Goal: Information Seeking & Learning: Check status

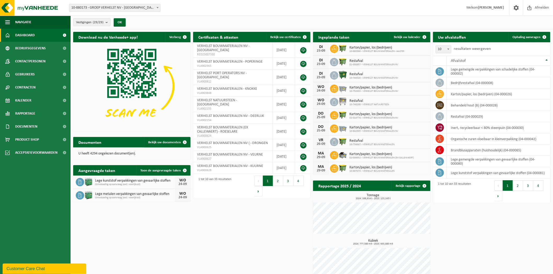
drag, startPoint x: 118, startPoint y: 233, endPoint x: 119, endPoint y: 224, distance: 8.7
click at [118, 233] on div "Download nu de Vanheede+ app! Verberg Certificaten & attesten Bekijk uw certifi…" at bounding box center [312, 157] width 480 height 256
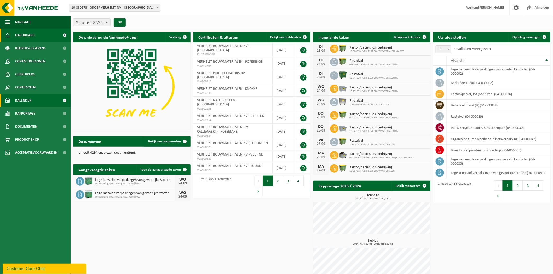
click at [21, 102] on span "Kalender" at bounding box center [23, 100] width 16 height 13
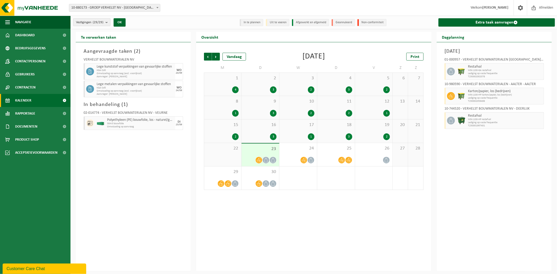
click at [93, 24] on span "Vestigingen (29/29)" at bounding box center [89, 23] width 27 height 8
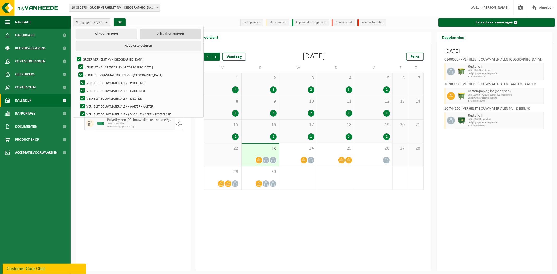
click at [164, 32] on button "Alles deselecteren" at bounding box center [170, 34] width 61 height 10
checkbox input "false"
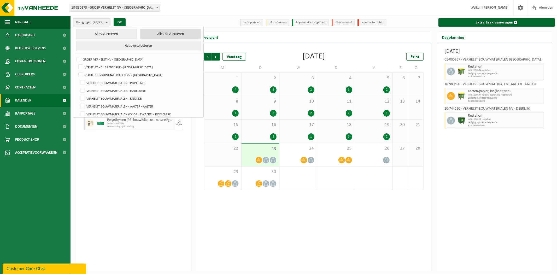
checkbox input "false"
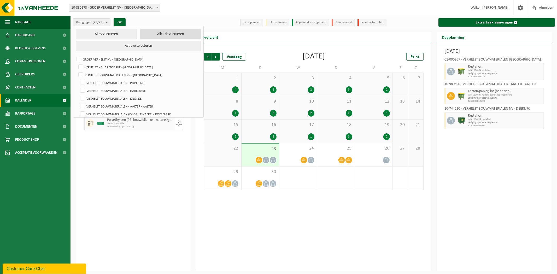
checkbox input "false"
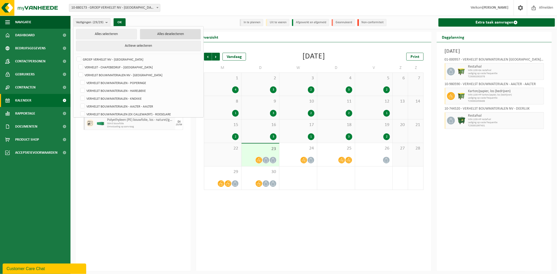
checkbox input "false"
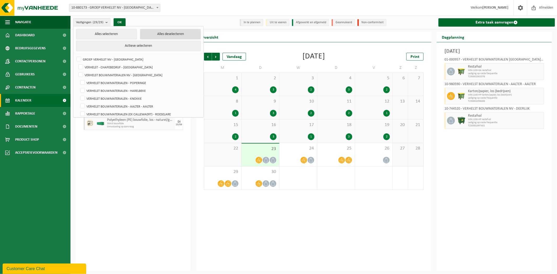
checkbox input "false"
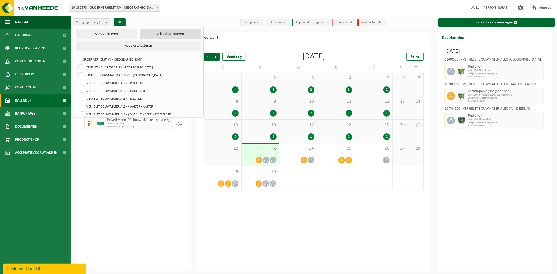
checkbox input "false"
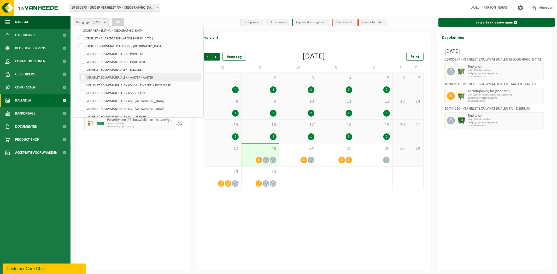
scroll to position [58, 0]
click at [140, 86] on label "VERHELST BOUWMATERIALEN NV - DEERLIJK" at bounding box center [139, 88] width 121 height 8
click at [78, 84] on input "VERHELST BOUWMATERIALEN NV - DEERLIJK" at bounding box center [78, 83] width 0 height 0
checkbox input "true"
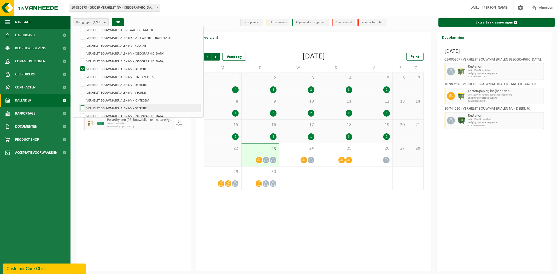
scroll to position [87, 0]
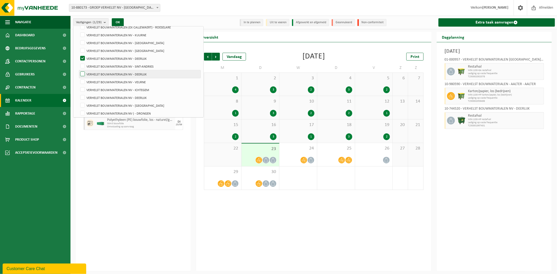
click at [146, 77] on label "VERHELST BOUWMATERIALEN NV - DEERLIJK" at bounding box center [139, 74] width 121 height 8
click at [78, 70] on input "VERHELST BOUWMATERIALEN NV - DEERLIJK" at bounding box center [78, 70] width 0 height 0
checkbox input "true"
click at [139, 100] on label "VERHELST BOUWMATERIALEN NV - DEERLIJK" at bounding box center [139, 98] width 121 height 8
click at [78, 94] on input "VERHELST BOUWMATERIALEN NV - DEERLIJK" at bounding box center [78, 94] width 0 height 0
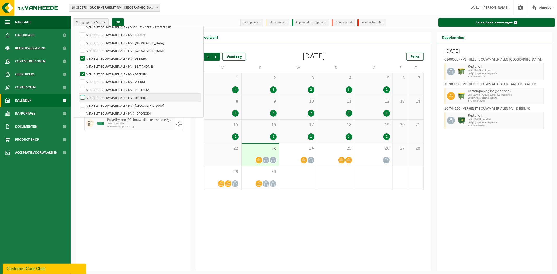
checkbox input "true"
click at [120, 20] on button "OK" at bounding box center [118, 22] width 12 height 8
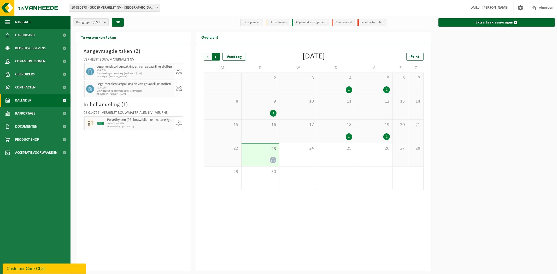
click at [205, 56] on span "Vorige" at bounding box center [208, 57] width 8 height 8
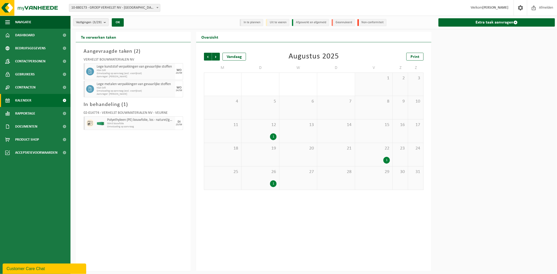
click at [205, 56] on span "Vorige" at bounding box center [208, 57] width 8 height 8
click at [268, 104] on span "8" at bounding box center [260, 102] width 32 height 6
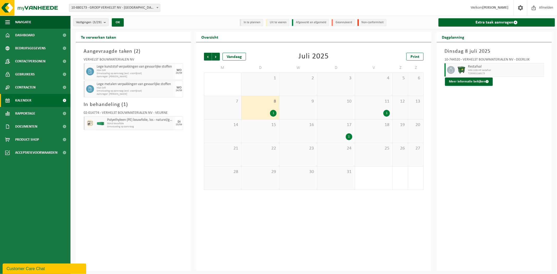
click at [372, 107] on div "11 1" at bounding box center [374, 107] width 38 height 23
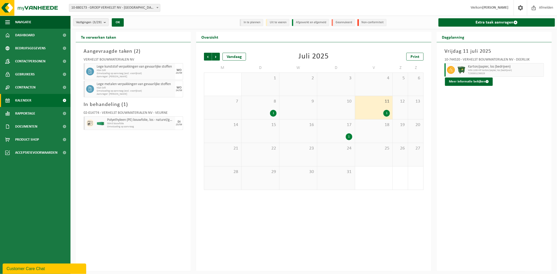
click at [337, 132] on div "17 1" at bounding box center [336, 131] width 38 height 23
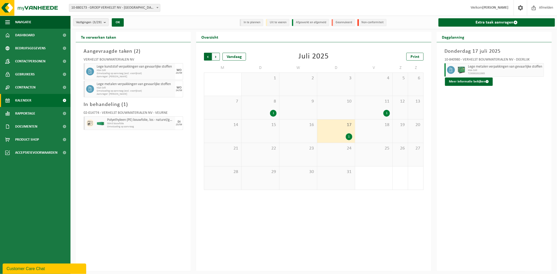
click at [213, 58] on span "Volgende" at bounding box center [216, 57] width 8 height 8
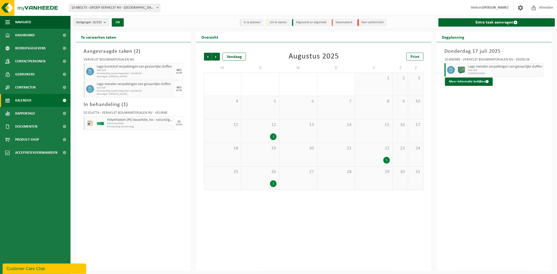
click at [374, 153] on div "22 1" at bounding box center [374, 154] width 38 height 23
click at [95, 24] on count "(3/29)" at bounding box center [97, 22] width 9 height 3
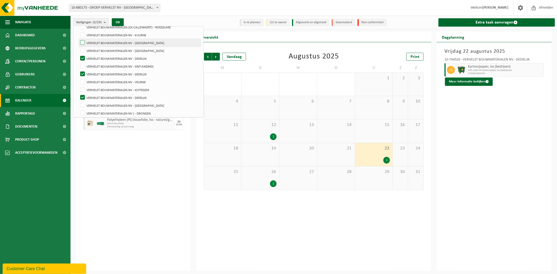
scroll to position [58, 0]
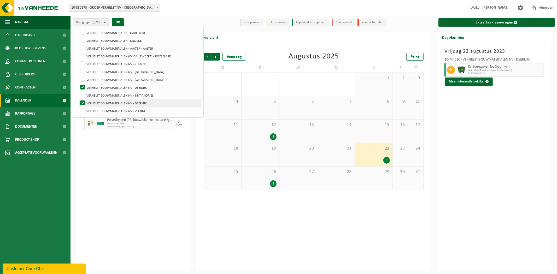
click at [100, 105] on label "VERHELST BOUWMATERIALEN NV - DEERLIJK" at bounding box center [139, 103] width 121 height 8
click at [78, 99] on input "VERHELST BOUWMATERIALEN NV - DEERLIJK" at bounding box center [78, 99] width 0 height 0
checkbox input "false"
click at [114, 87] on label "VERHELST BOUWMATERIALEN NV - DEERLIJK" at bounding box center [139, 88] width 121 height 8
click at [78, 84] on input "VERHELST BOUWMATERIALEN NV - DEERLIJK" at bounding box center [78, 83] width 0 height 0
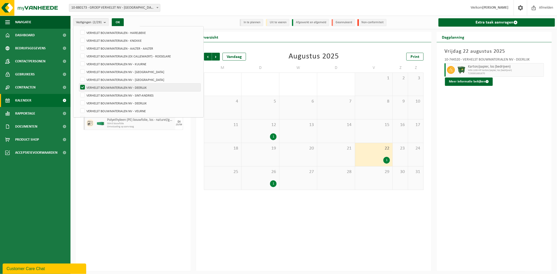
checkbox input "false"
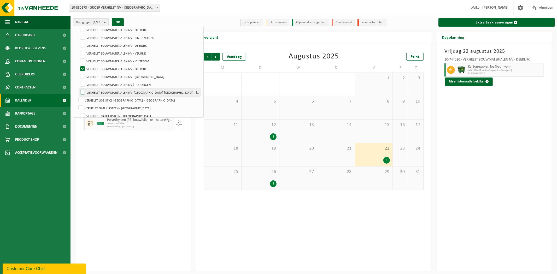
scroll to position [116, 0]
click at [119, 71] on label "VERHELST BOUWMATERIALEN NV - DEERLIJK" at bounding box center [139, 69] width 121 height 8
click at [78, 65] on input "VERHELST BOUWMATERIALEN NV - DEERLIJK" at bounding box center [78, 65] width 0 height 0
checkbox input "false"
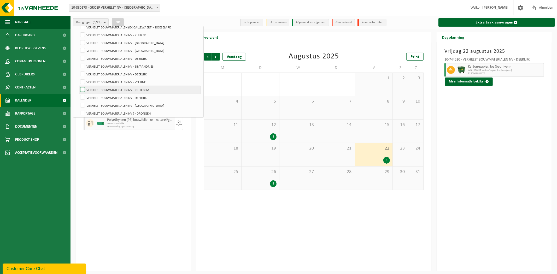
scroll to position [58, 0]
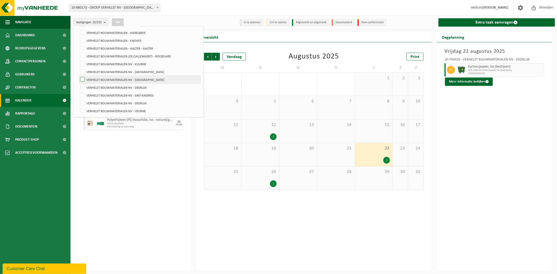
click at [115, 80] on label "VERHELST BOUWMATERIALEN NV - [GEOGRAPHIC_DATA]" at bounding box center [139, 80] width 121 height 8
click at [78, 76] on input "VERHELST BOUWMATERIALEN NV - [GEOGRAPHIC_DATA]" at bounding box center [78, 76] width 0 height 0
click at [117, 21] on button "OK" at bounding box center [118, 22] width 12 height 8
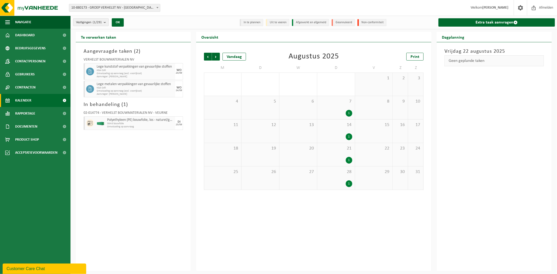
click at [82, 22] on span "Vestigingen (1/29)" at bounding box center [89, 23] width 26 height 8
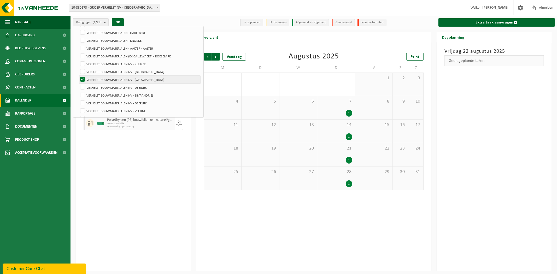
click at [106, 76] on label "VERHELST BOUWMATERIALEN NV - [GEOGRAPHIC_DATA]" at bounding box center [139, 80] width 121 height 8
click at [78, 76] on input "VERHELST BOUWMATERIALEN NV - [GEOGRAPHIC_DATA]" at bounding box center [78, 76] width 0 height 0
checkbox input "false"
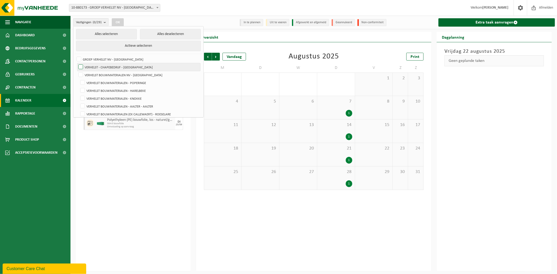
scroll to position [29, 0]
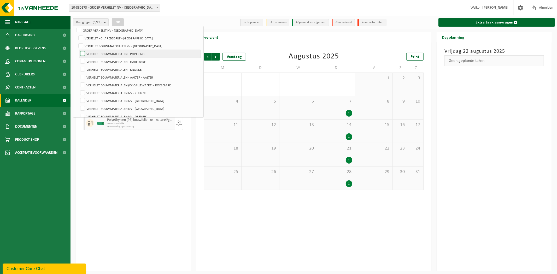
click at [132, 55] on label "VERHELST BOUWMATERIALEN - POPERINGE" at bounding box center [139, 54] width 121 height 8
click at [78, 50] on input "VERHELST BOUWMATERIALEN - POPERINGE" at bounding box center [78, 50] width 0 height 0
checkbox input "true"
click at [119, 22] on button "OK" at bounding box center [118, 22] width 12 height 8
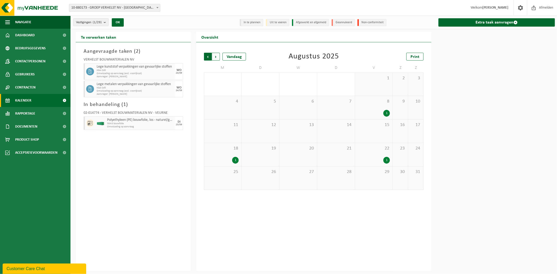
click at [214, 57] on span "Volgende" at bounding box center [216, 57] width 8 height 8
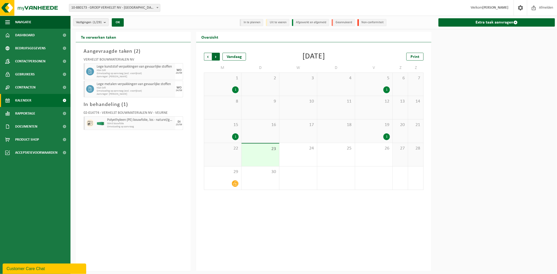
click at [210, 57] on span "Vorige" at bounding box center [208, 57] width 8 height 8
